Goal: Find specific page/section: Find specific page/section

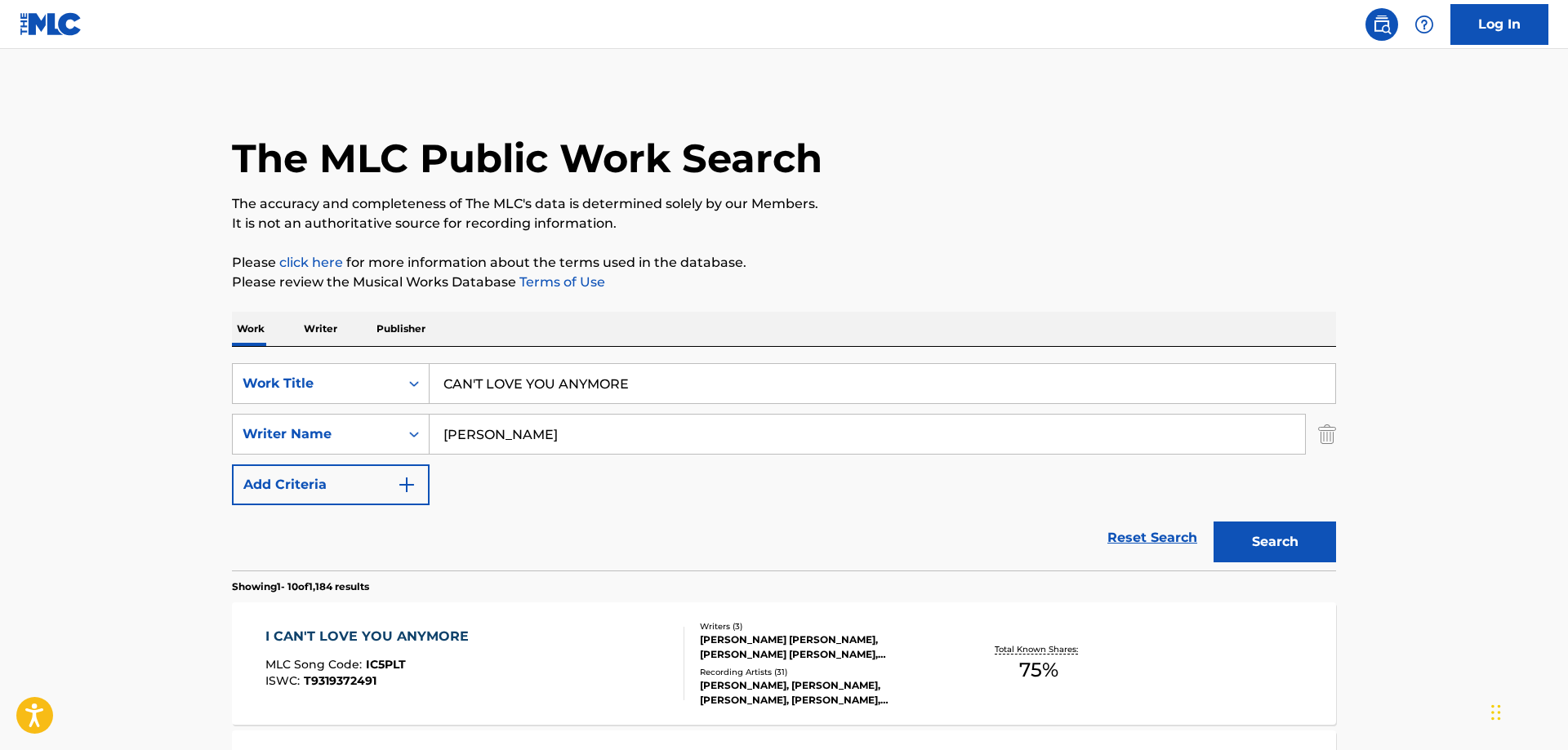
click at [432, 637] on div "I CAN'T LOVE YOU ANYMORE" at bounding box center [371, 637] width 211 height 20
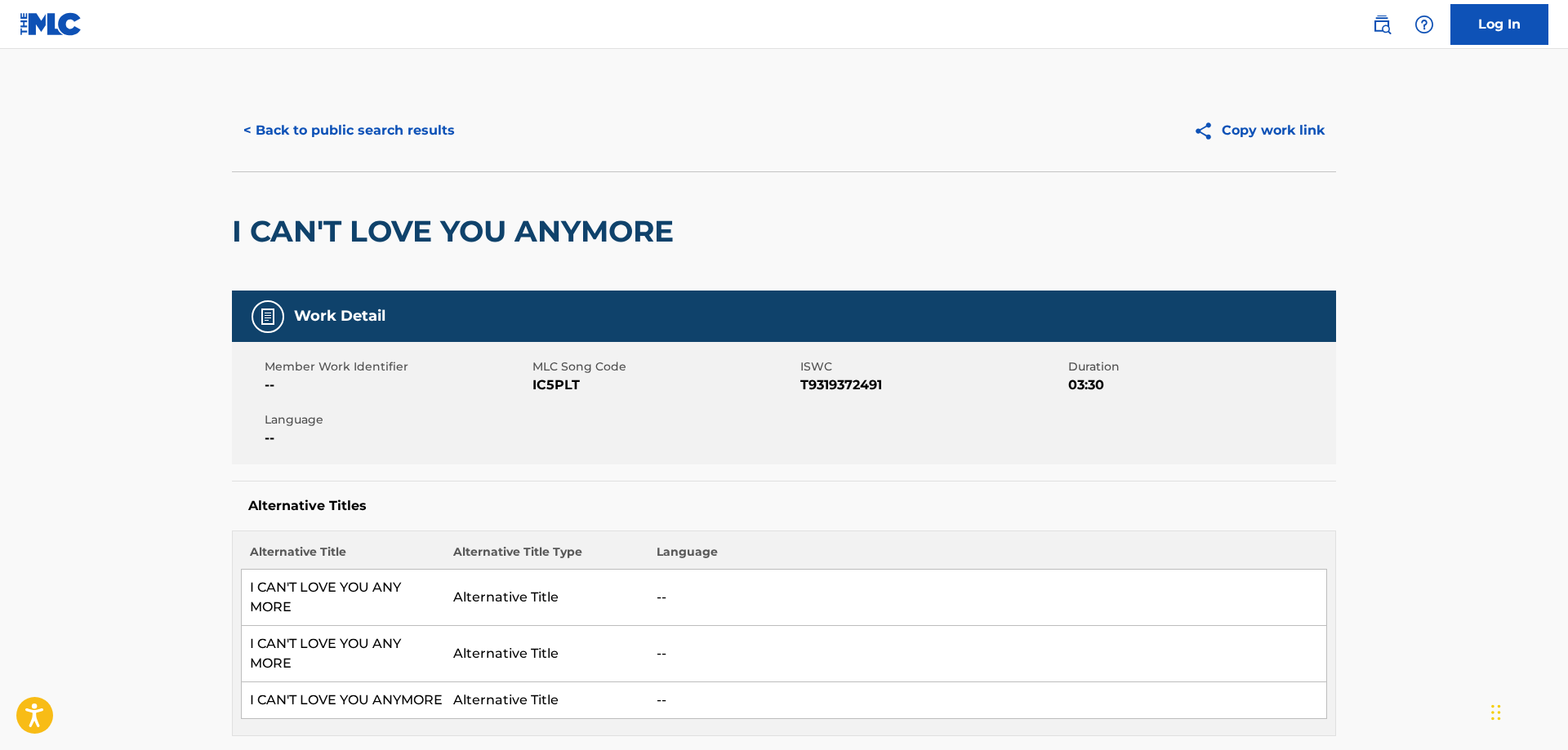
click at [392, 127] on button "< Back to public search results" at bounding box center [349, 130] width 235 height 41
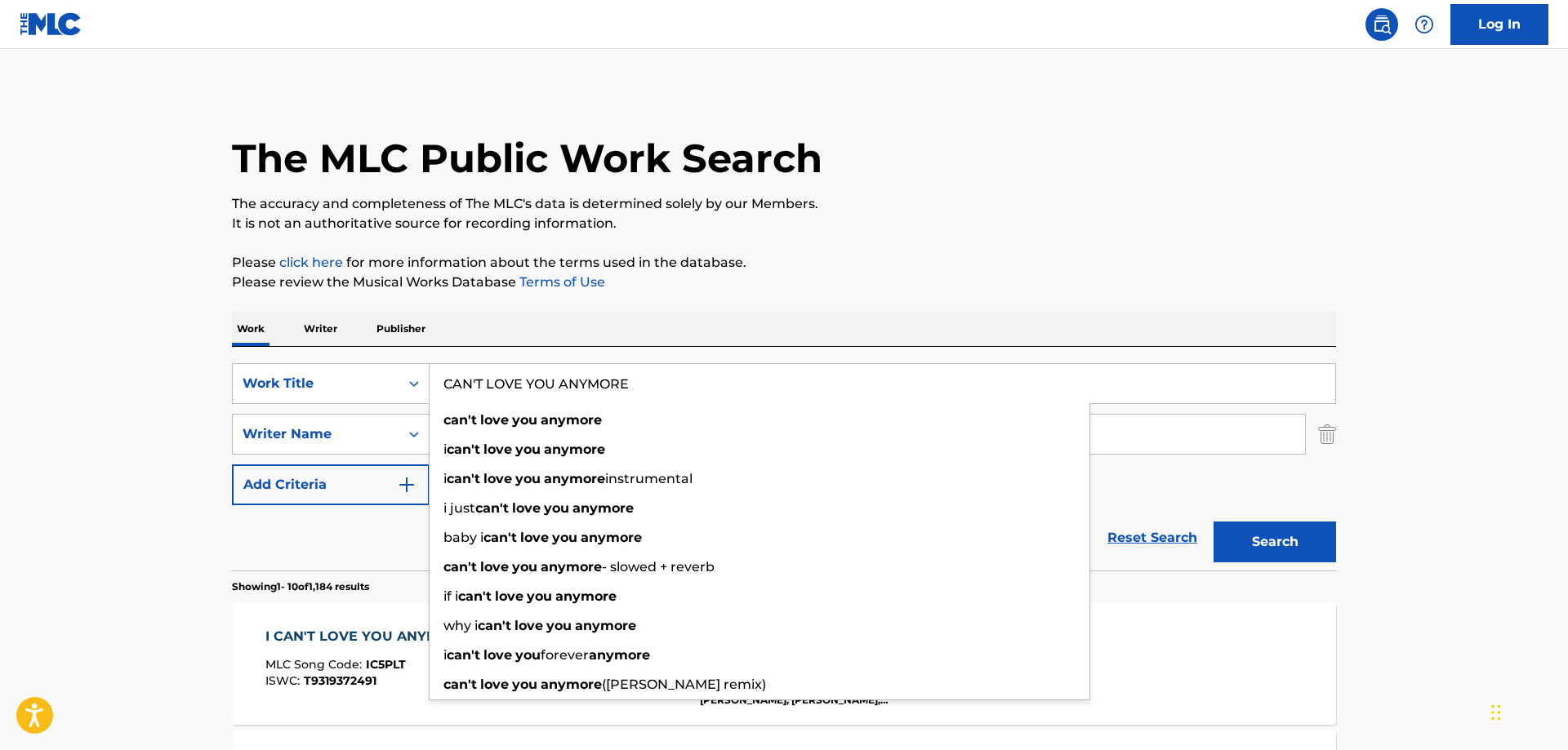
drag, startPoint x: 658, startPoint y: 384, endPoint x: 78, endPoint y: 351, distance: 580.9
click at [429, 365] on input "CAN'T LOVE YOU ANYMORE" at bounding box center [882, 384] width 906 height 40
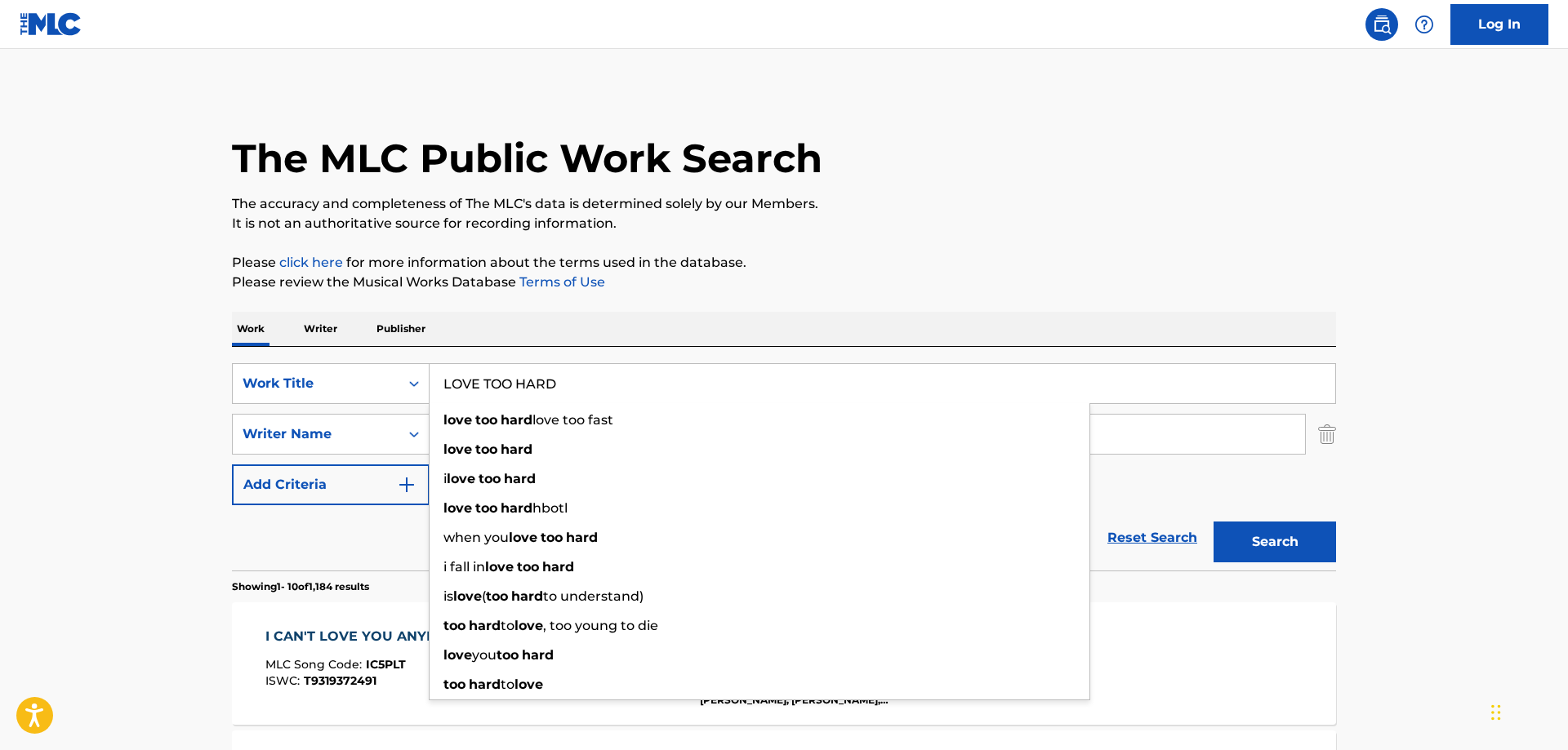
type input "LOVE TOO HARD"
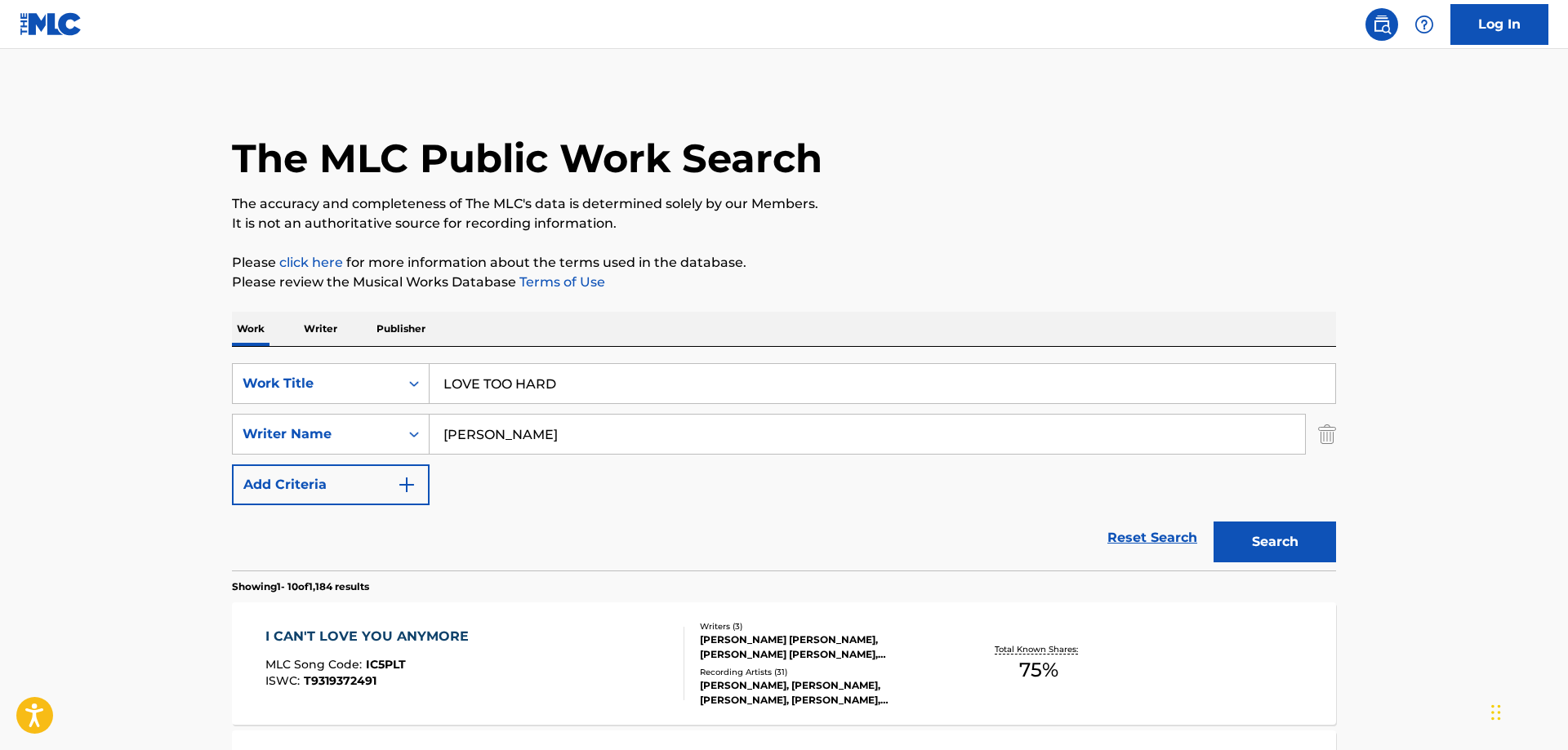
click at [1276, 545] on button "Search" at bounding box center [1276, 542] width 123 height 41
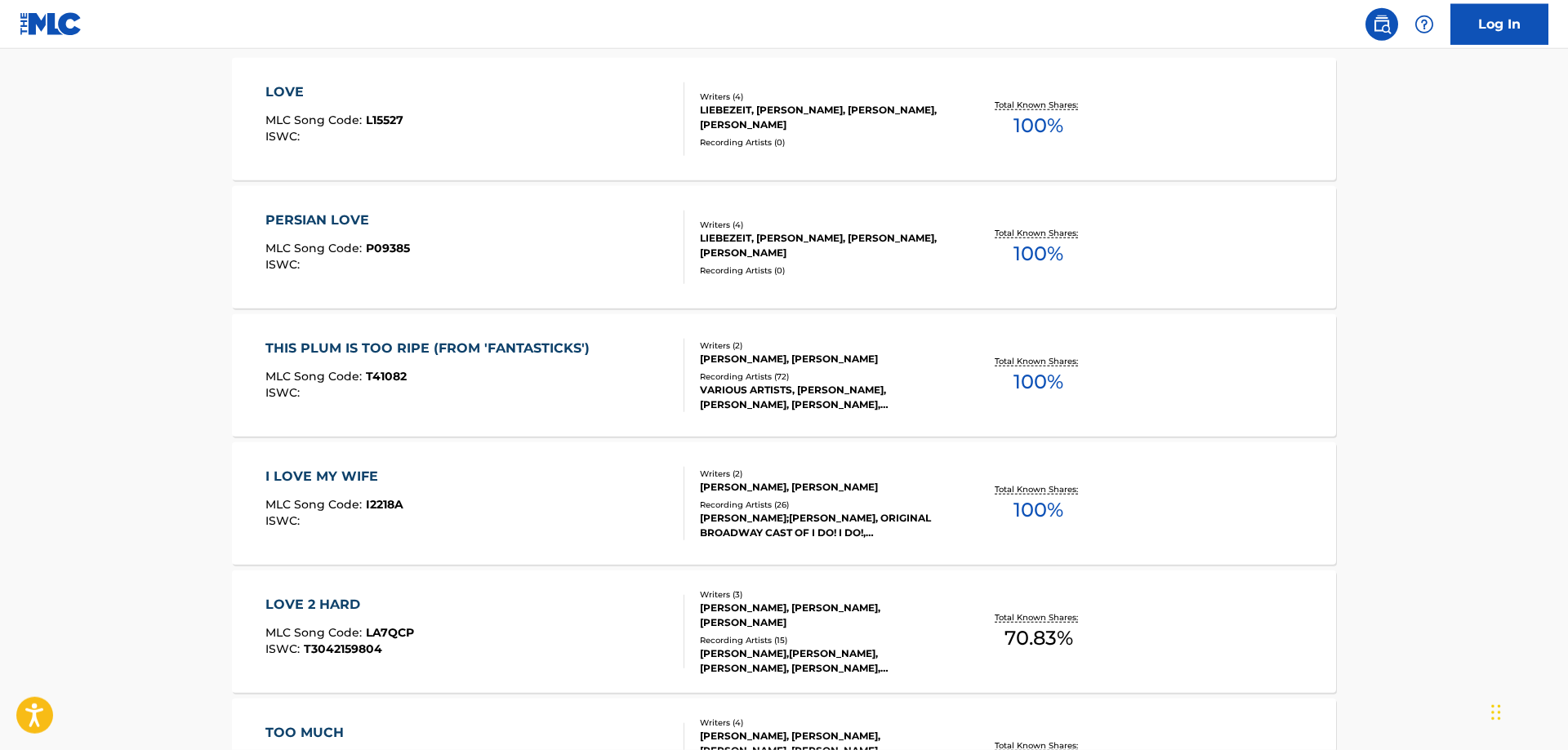
scroll to position [583, 0]
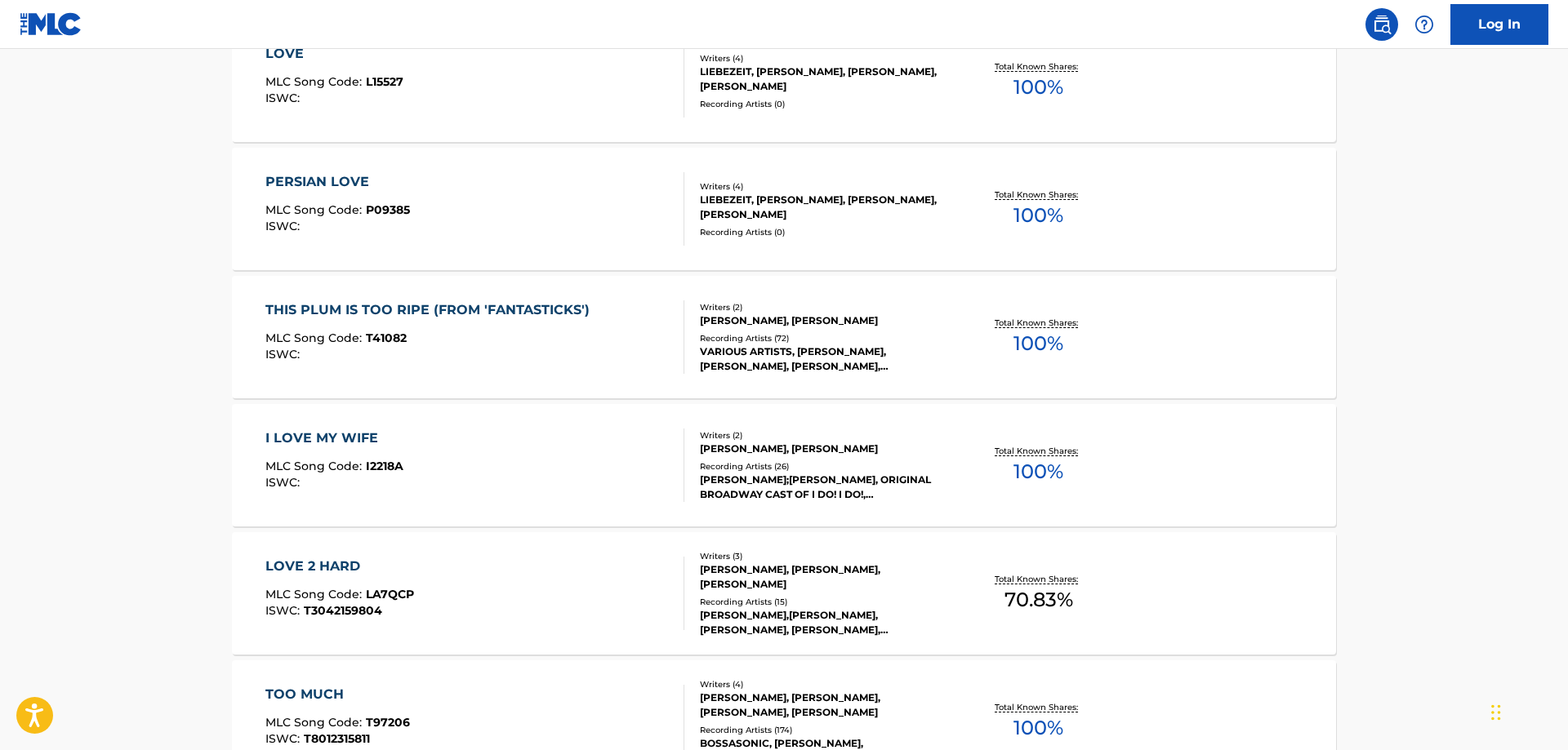
click at [316, 567] on div "LOVE 2 HARD" at bounding box center [340, 567] width 149 height 20
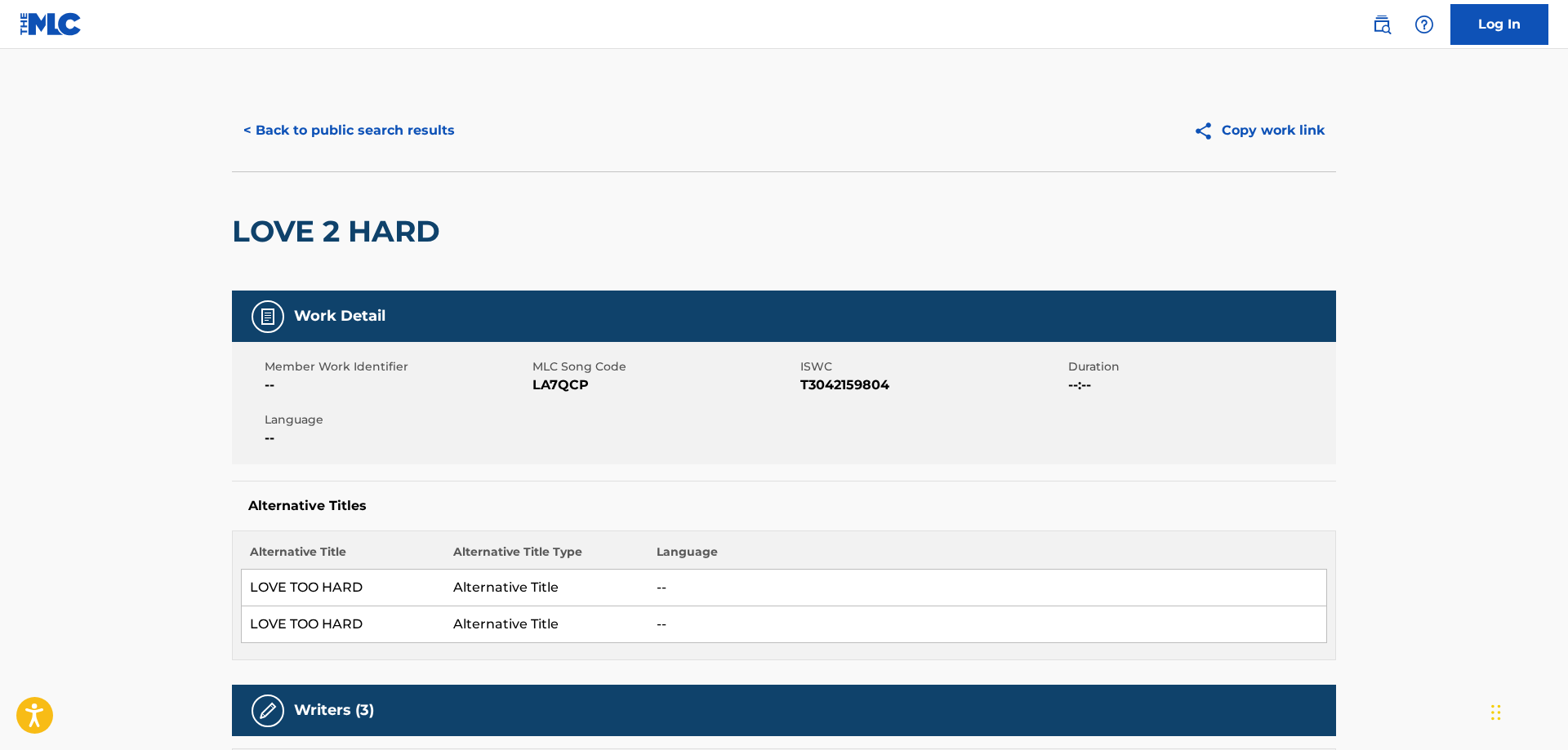
click at [406, 133] on button "< Back to public search results" at bounding box center [349, 130] width 235 height 41
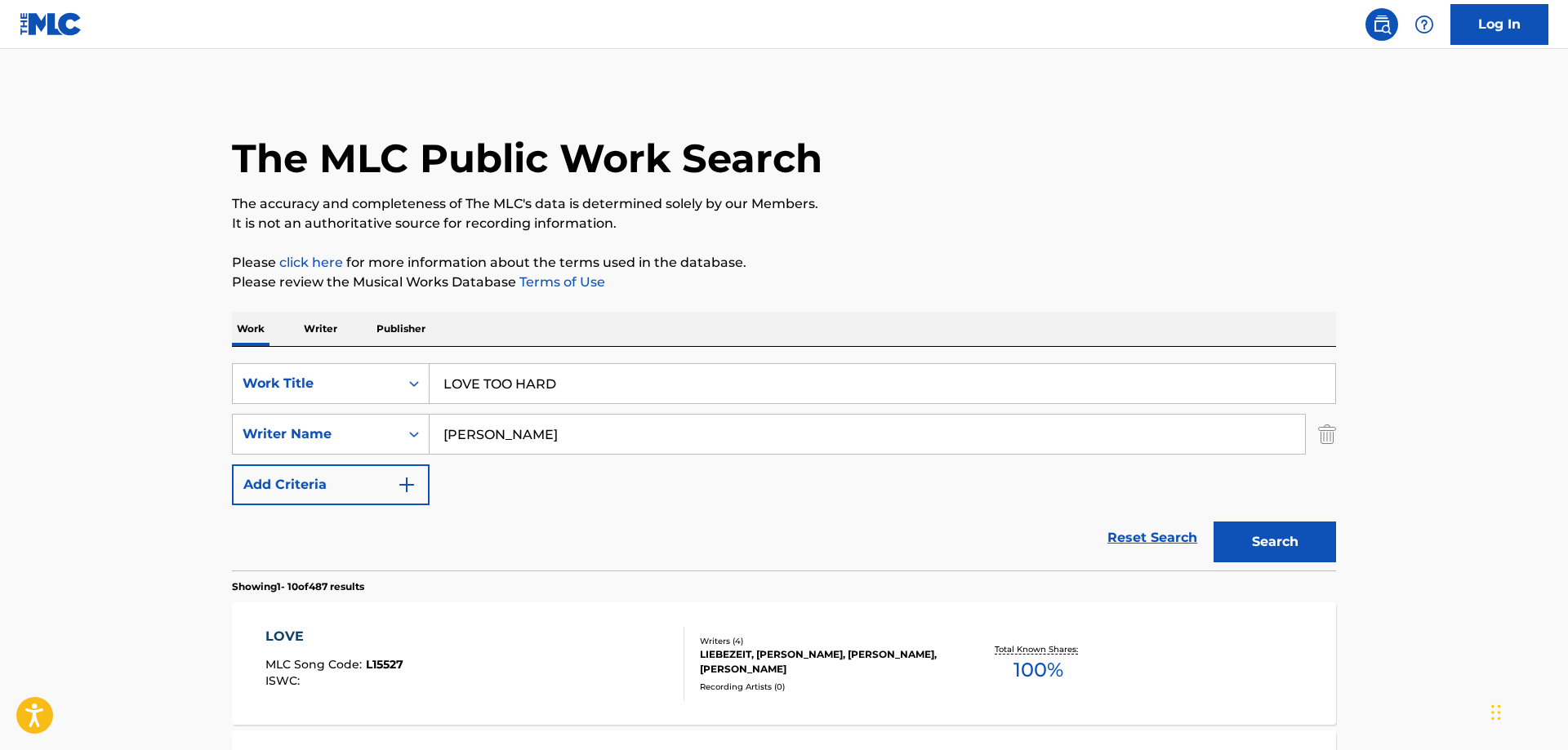
drag, startPoint x: 580, startPoint y: 378, endPoint x: 169, endPoint y: 347, distance: 412.2
click at [429, 365] on input "LOVE TOO HARD" at bounding box center [882, 384] width 906 height 40
click at [1261, 541] on button "Search" at bounding box center [1276, 542] width 123 height 41
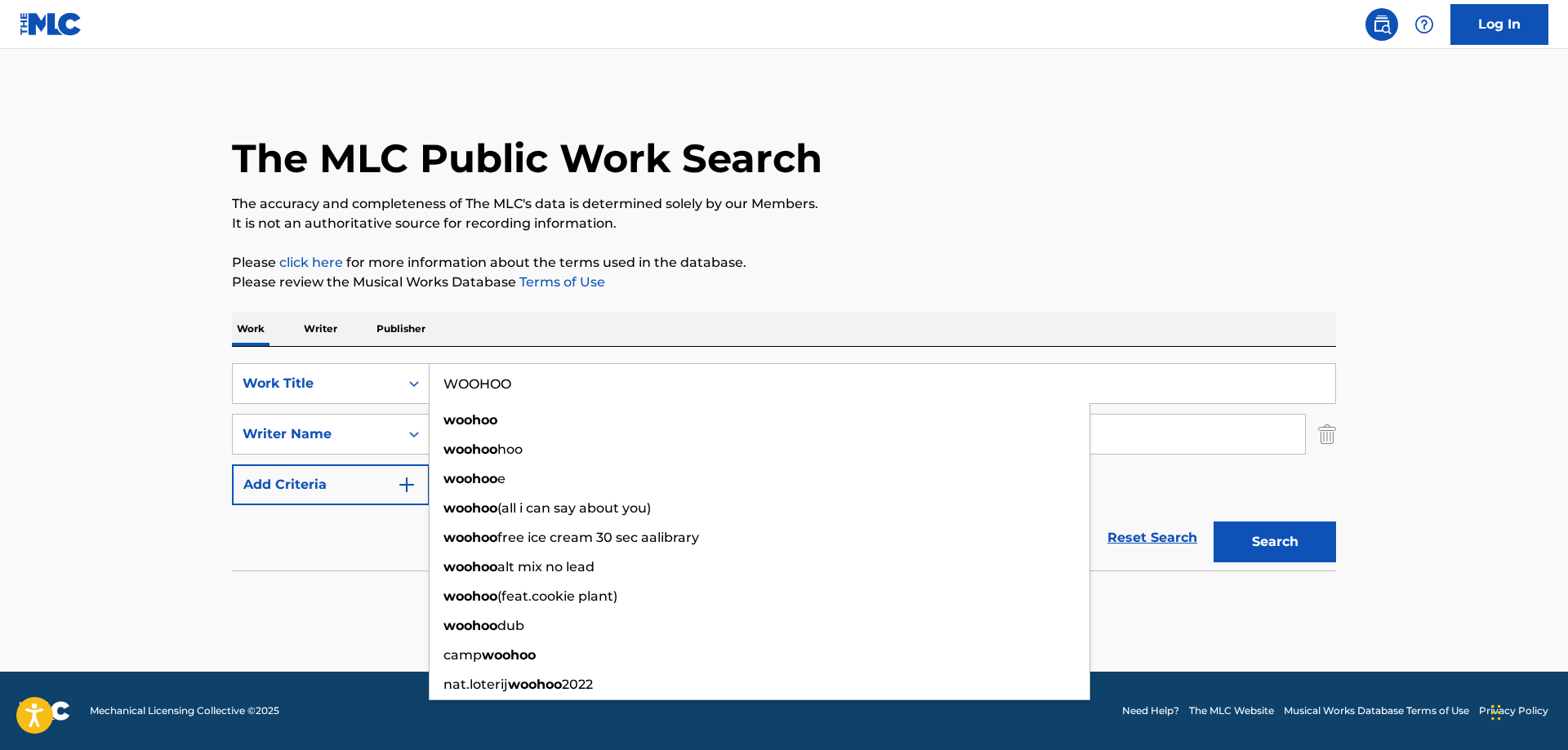
click at [480, 380] on input "WOOHOO" at bounding box center [882, 384] width 906 height 40
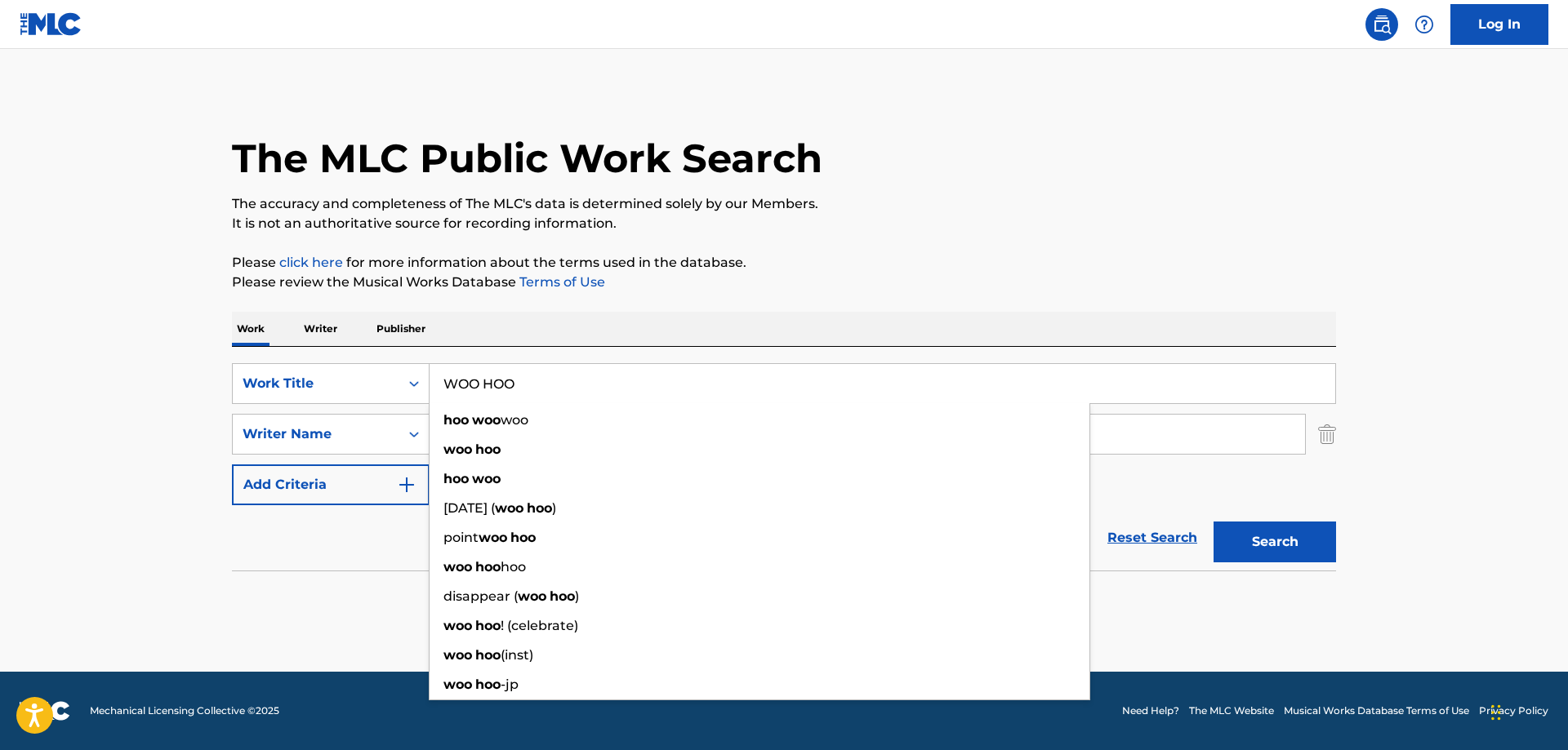
type input "WOO HOO"
click at [1280, 555] on button "Search" at bounding box center [1276, 542] width 123 height 41
